Goal: Find contact information: Find contact information

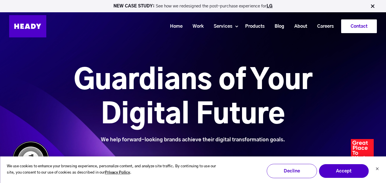
click at [357, 25] on link "Contact" at bounding box center [358, 26] width 35 height 13
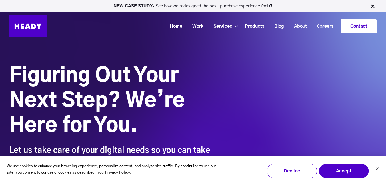
click at [362, 25] on link "Contact" at bounding box center [358, 26] width 35 height 13
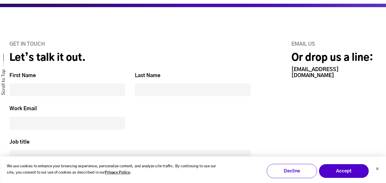
scroll to position [228, 0]
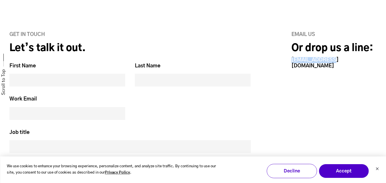
drag, startPoint x: 338, startPoint y: 60, endPoint x: 285, endPoint y: 61, distance: 52.6
click at [285, 61] on div "Email us Or drop us a line: hello@heady.io" at bounding box center [321, 142] width 110 height 220
copy link "[EMAIL_ADDRESS][DOMAIN_NAME]"
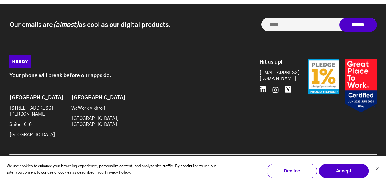
scroll to position [521, 0]
